Goal: Task Accomplishment & Management: Manage account settings

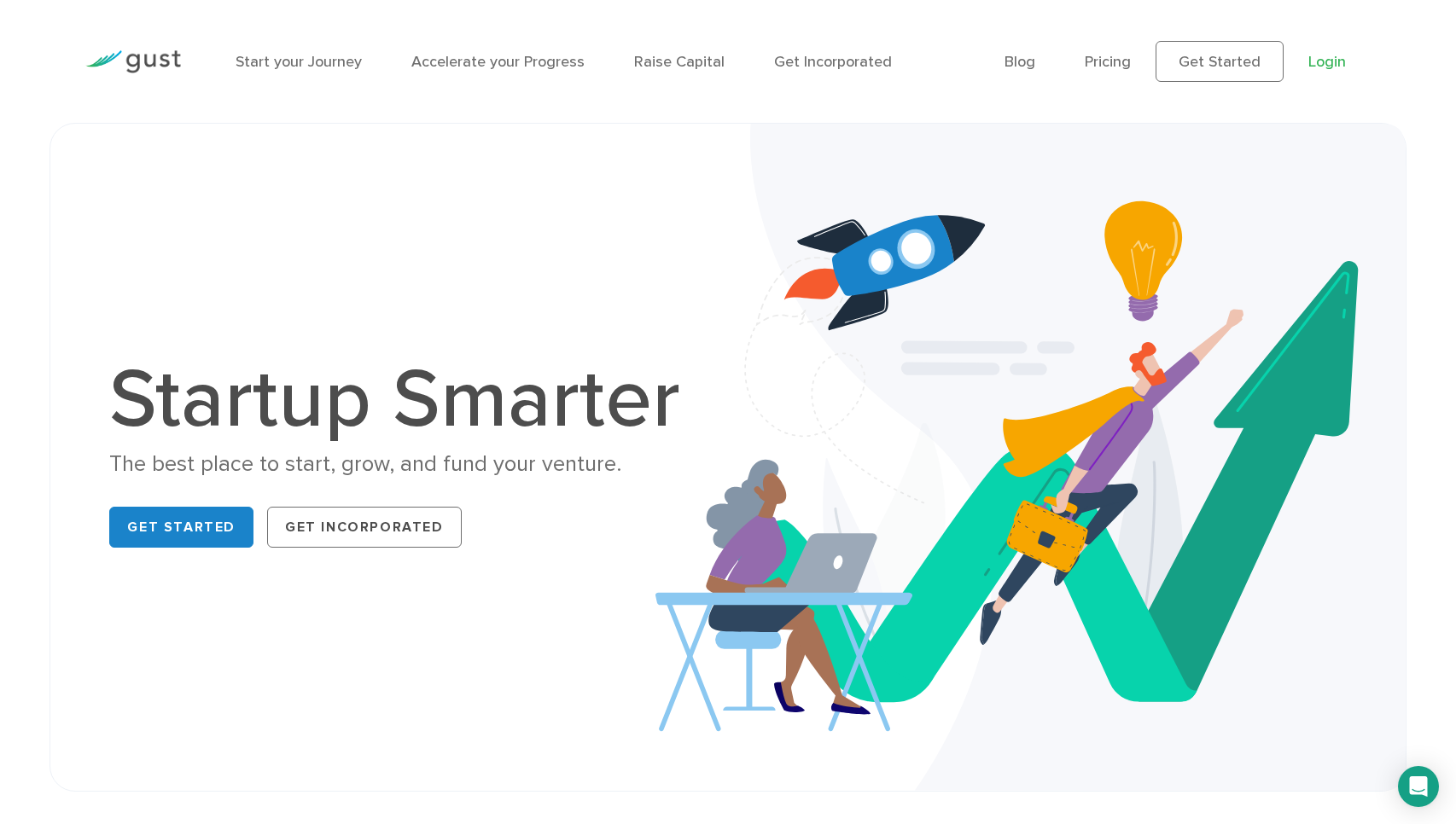
click at [1324, 67] on link "Login" at bounding box center [1328, 61] width 38 height 18
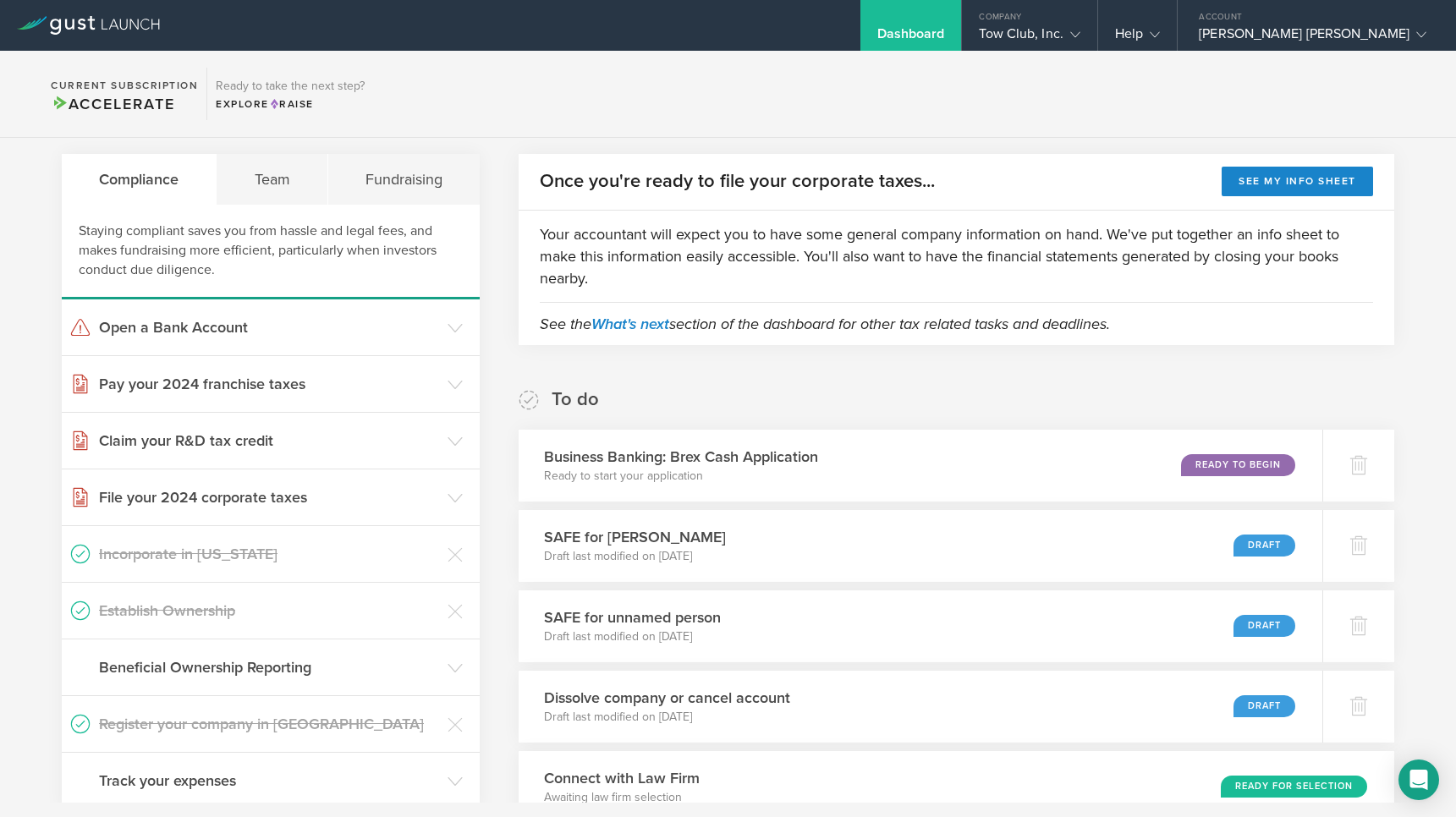
scroll to position [140, 0]
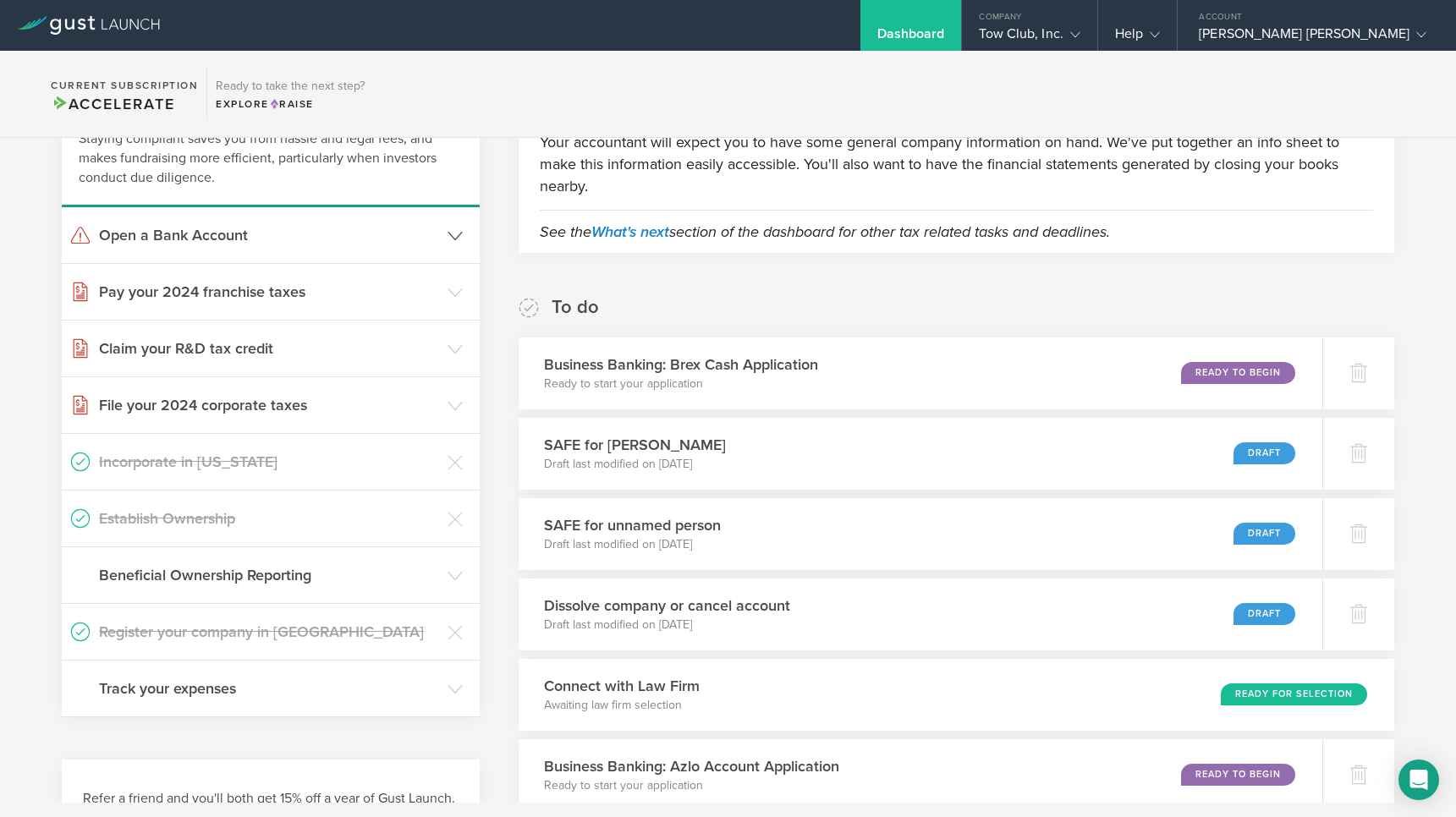
click at [450, 232] on icon at bounding box center [455, 236] width 15 height 15
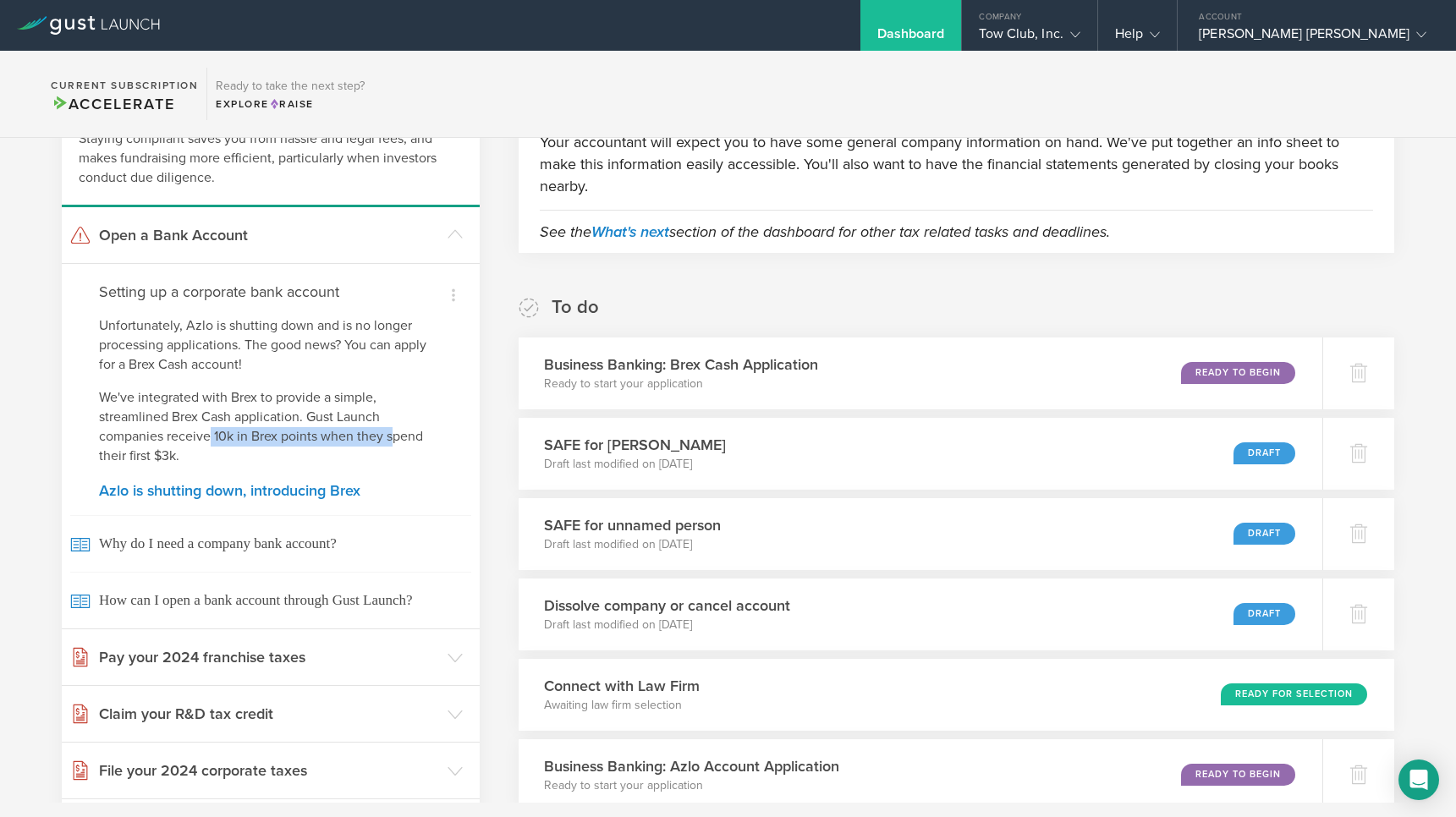
drag, startPoint x: 207, startPoint y: 441, endPoint x: 394, endPoint y: 442, distance: 187.0
click at [394, 442] on p "We've integrated with Brex to provide a simple, streamlined Brex Cash applicati…" at bounding box center [271, 427] width 344 height 78
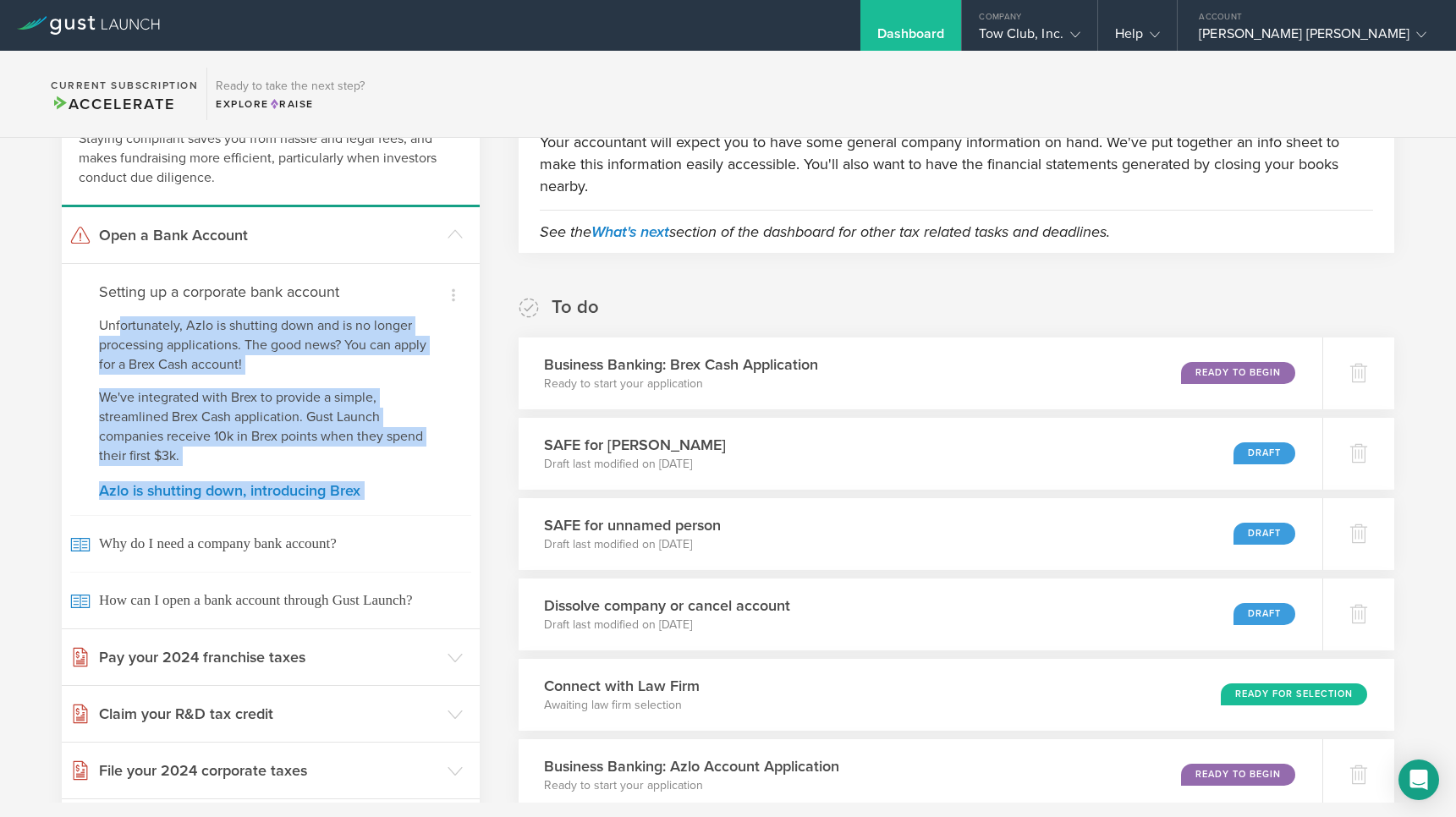
drag, startPoint x: 120, startPoint y: 323, endPoint x: 373, endPoint y: 507, distance: 312.8
click at [373, 507] on div "Dismiss I already have a bank account Dismiss I don't need a bank right now Set…" at bounding box center [271, 446] width 418 height 365
click at [455, 430] on div "Dismiss I already have a bank account Dismiss I don't need a bank right now Set…" at bounding box center [271, 446] width 418 height 365
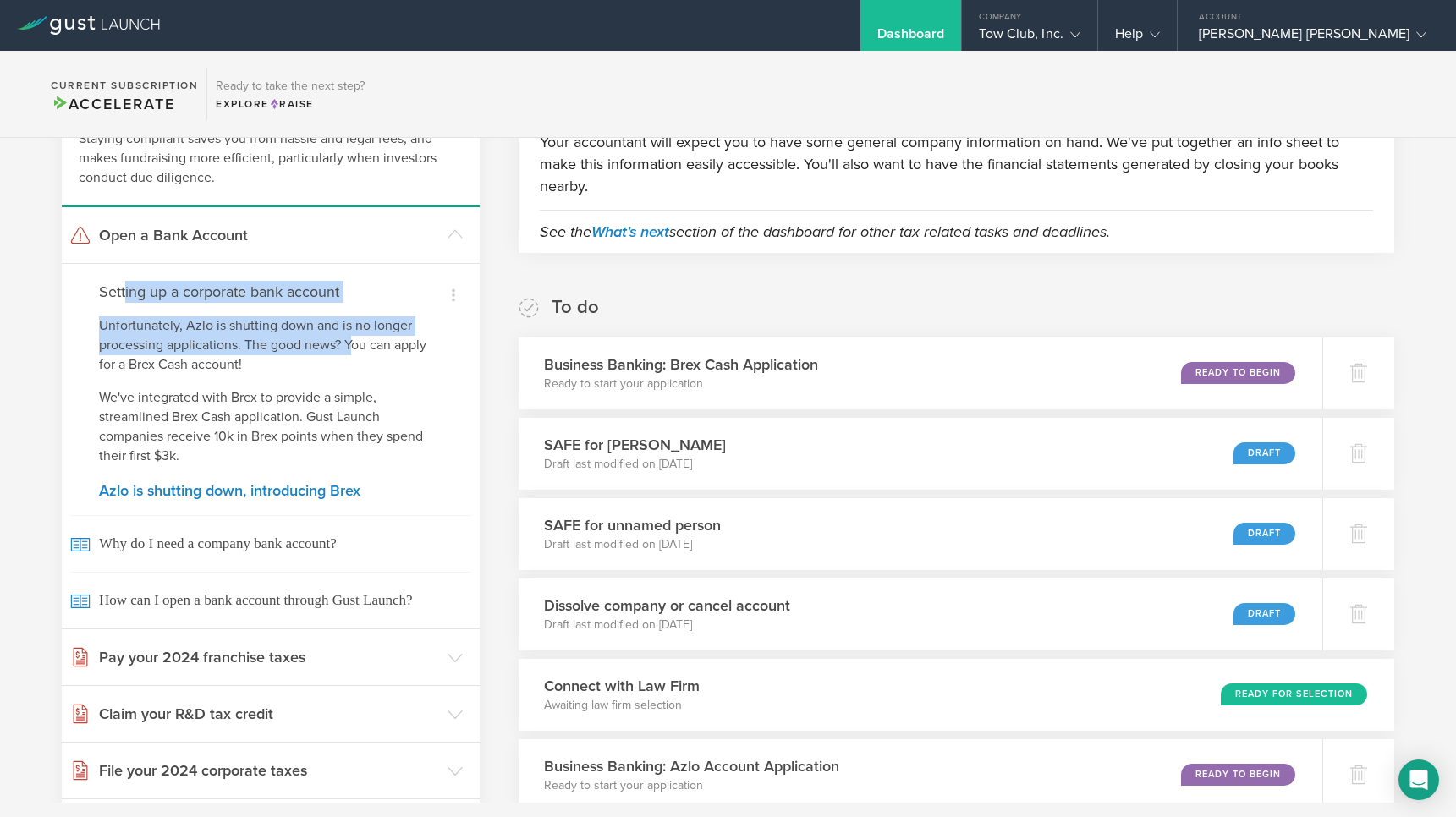
drag, startPoint x: 180, startPoint y: 296, endPoint x: 350, endPoint y: 349, distance: 178.1
click at [350, 349] on div "Dismiss I already have a bank account Dismiss I don't need a bank right now Set…" at bounding box center [271, 446] width 418 height 365
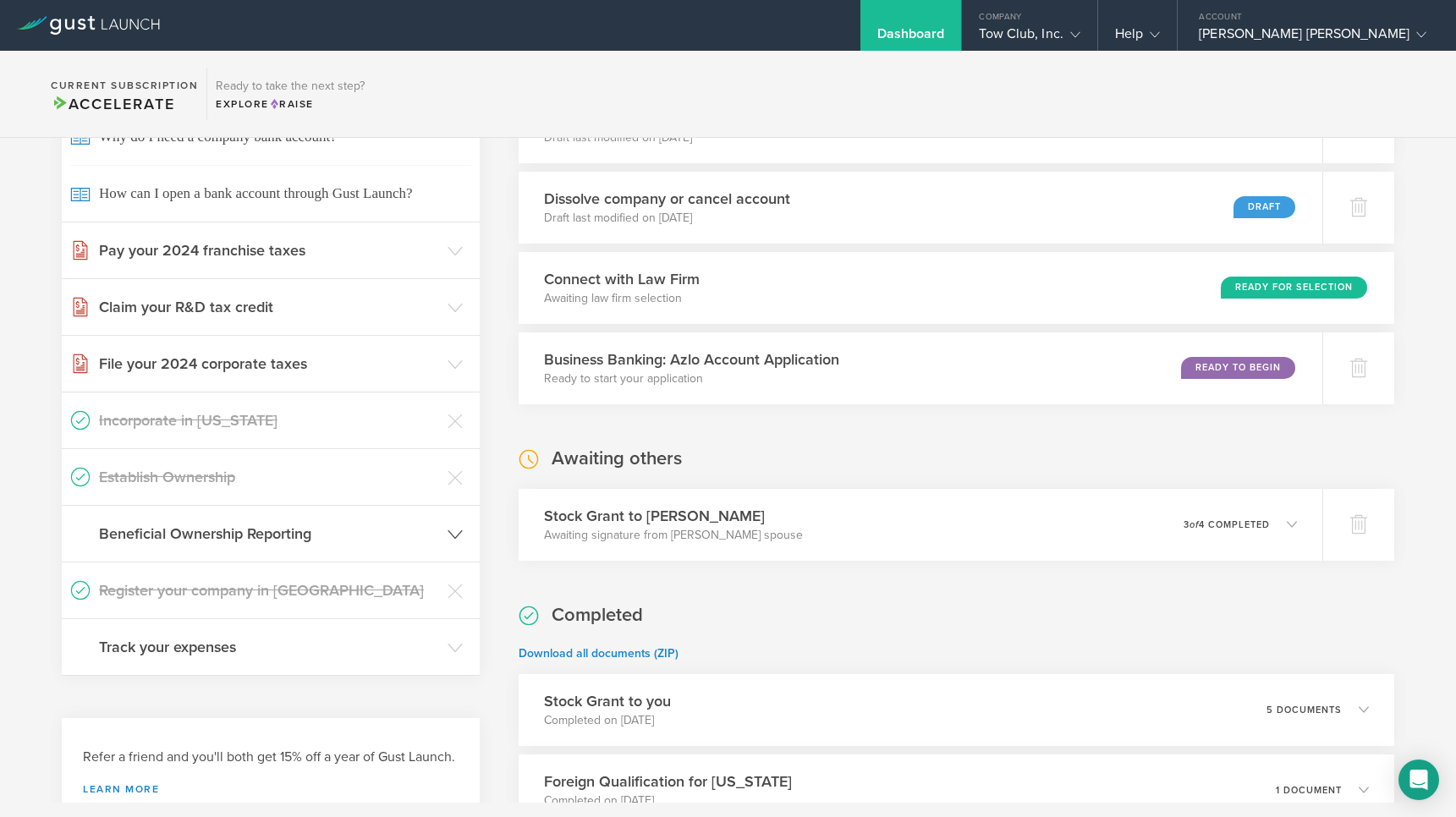
scroll to position [546, 0]
click at [448, 308] on icon at bounding box center [455, 309] width 15 height 15
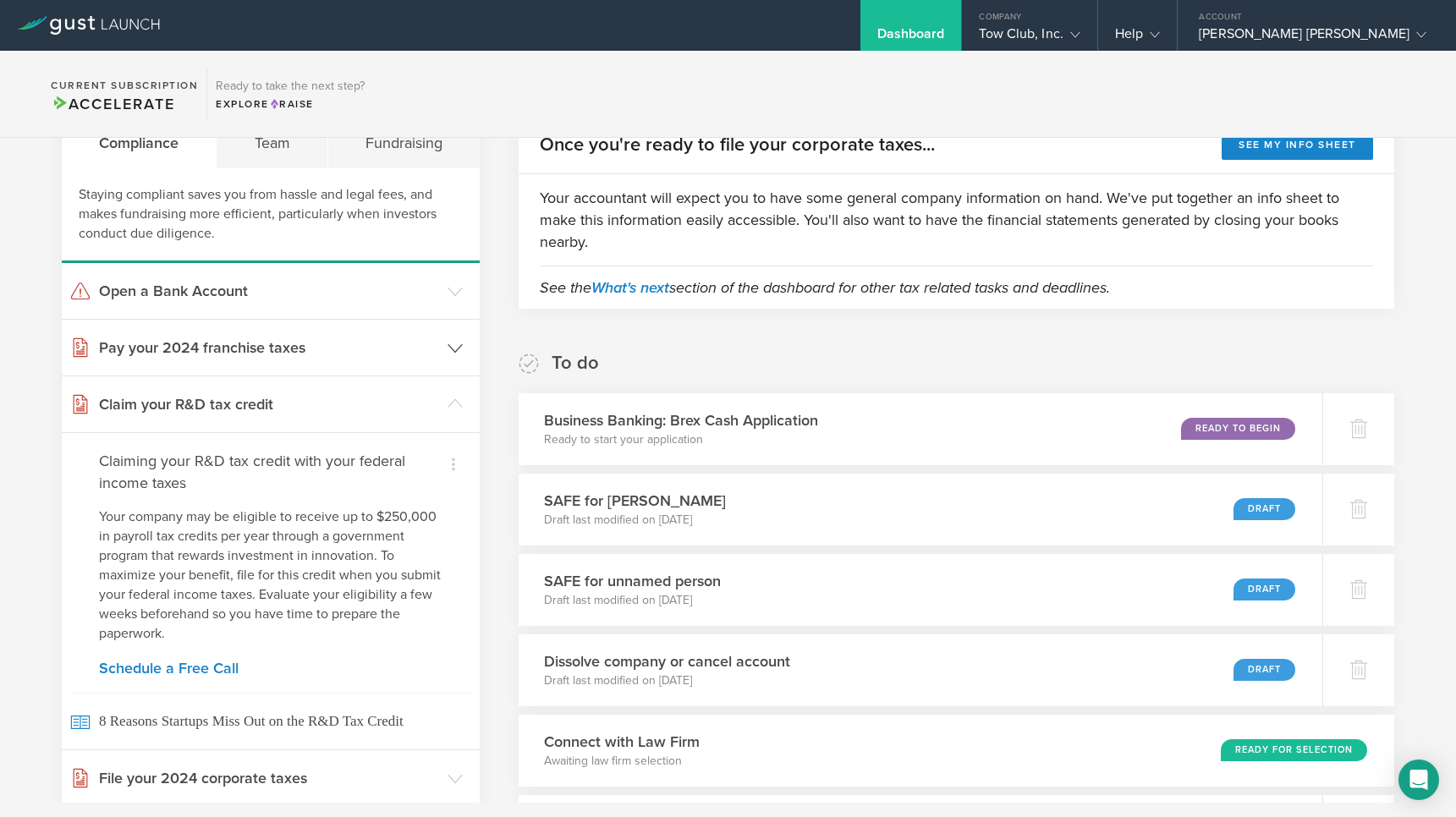
scroll to position [0, 0]
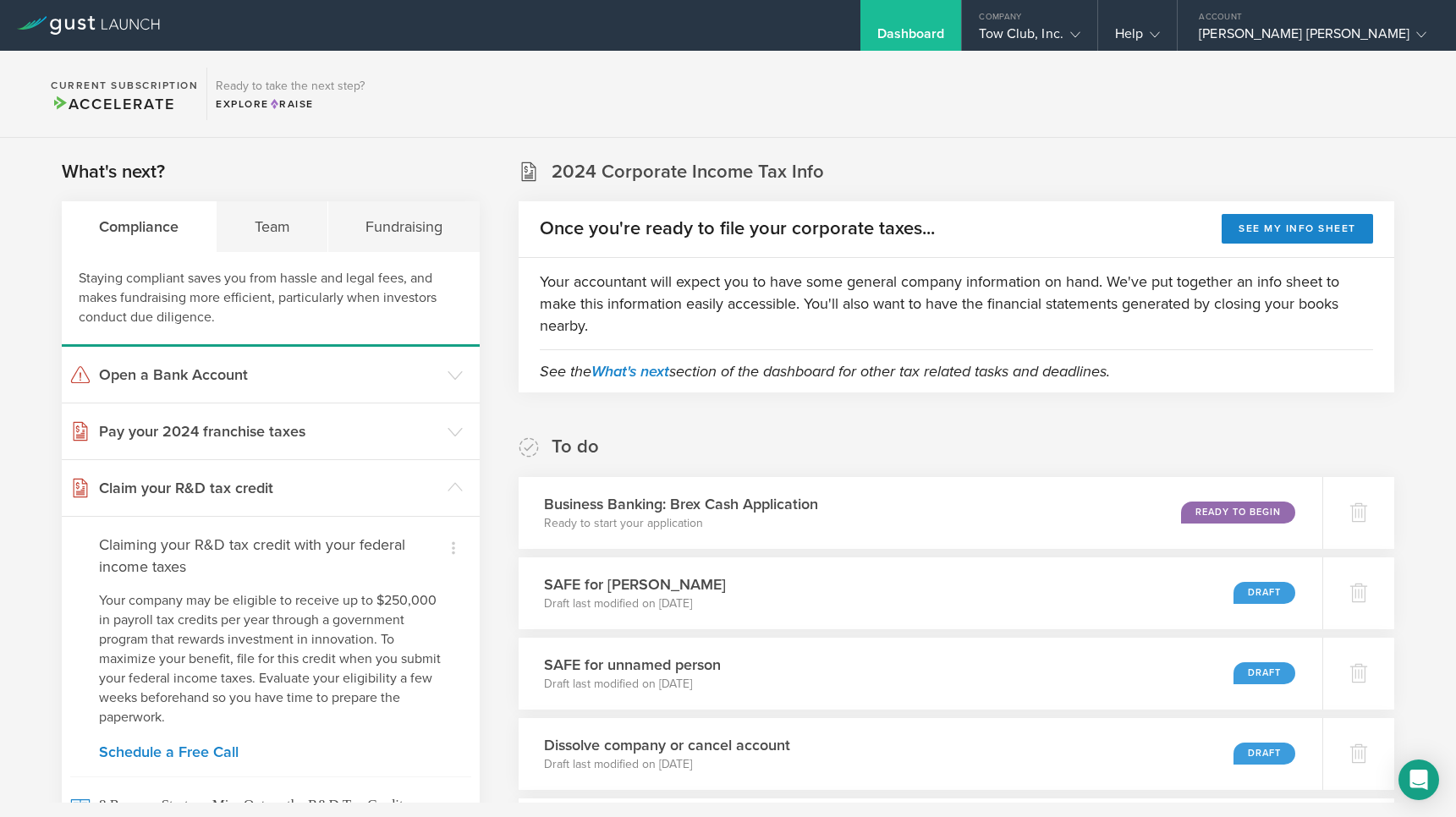
click at [1054, 82] on section "Current Subscription Accelerate Ready to take the next step? Explore Raise" at bounding box center [728, 94] width 1456 height 87
click at [498, 74] on section "Current Subscription Accelerate Ready to take the next step? Explore Raise" at bounding box center [728, 94] width 1456 height 87
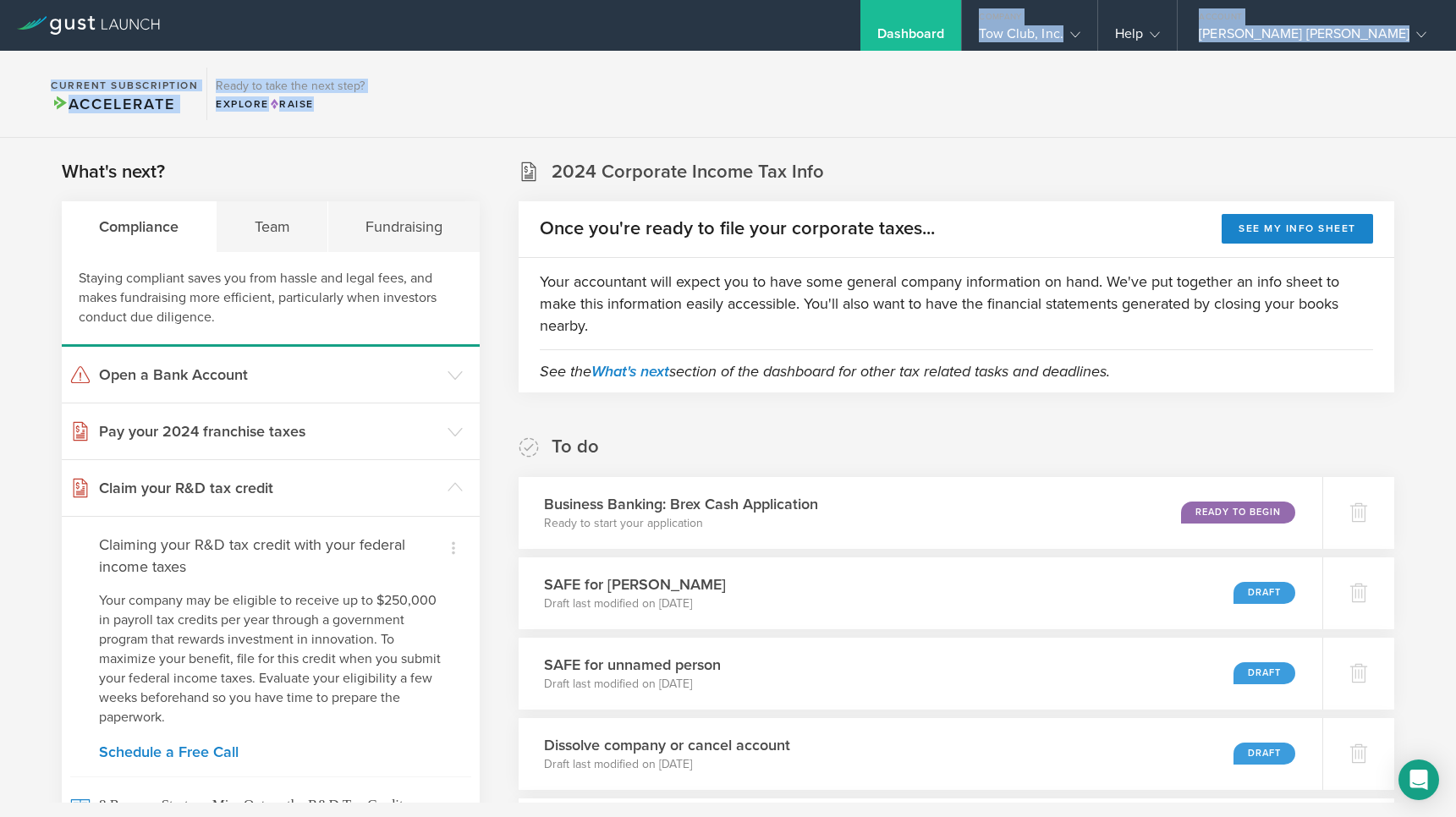
drag, startPoint x: 176, startPoint y: 80, endPoint x: -22, endPoint y: 66, distance: 198.5
click at [0, 66] on html "Dashboard Company Tow Club, Inc. Company Information Relationships Cap Table Ma…" at bounding box center [728, 408] width 1456 height 817
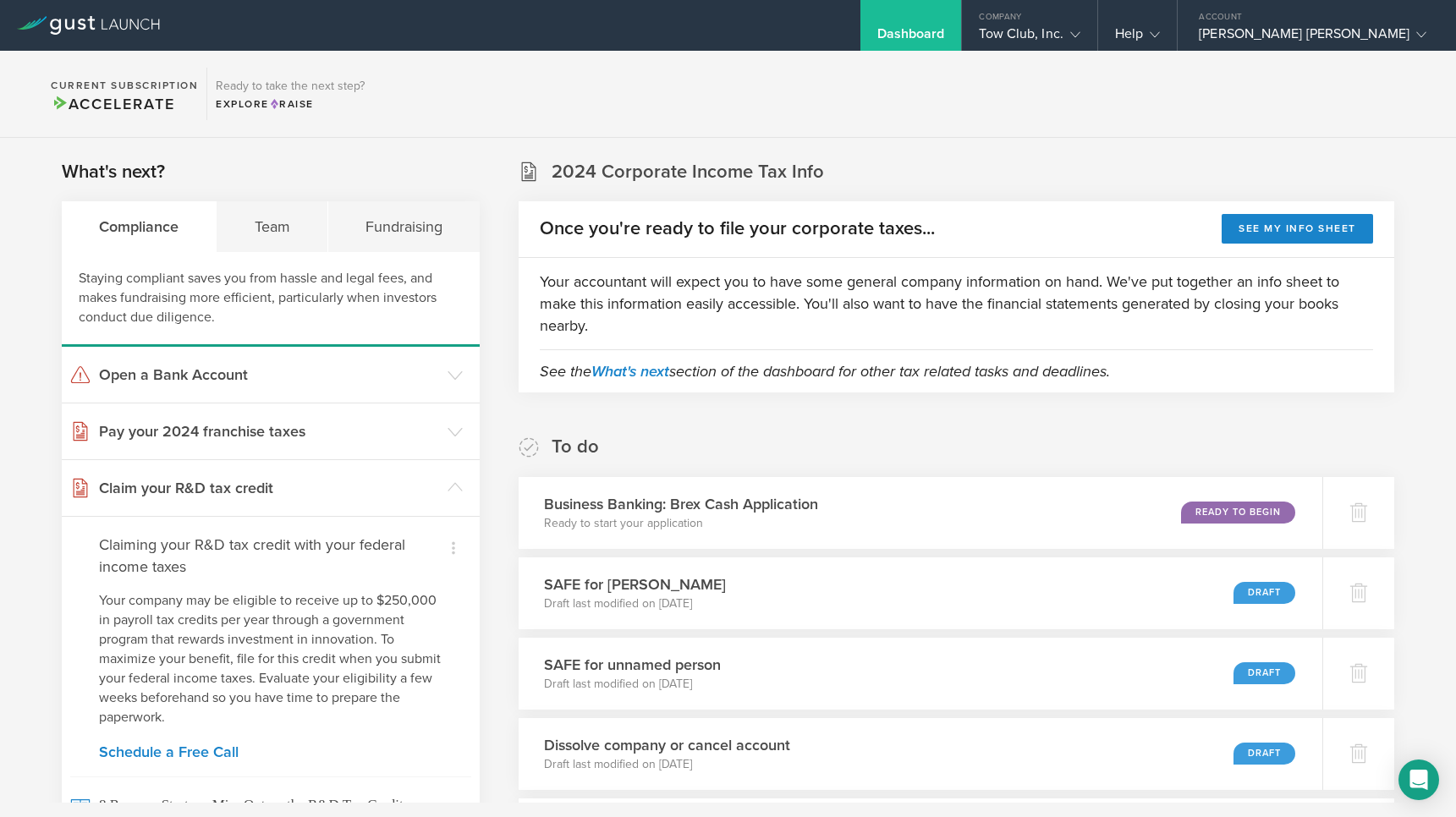
click at [606, 92] on section "Current Subscription Accelerate Ready to take the next step? Explore Raise" at bounding box center [728, 94] width 1456 height 87
